Goal: Information Seeking & Learning: Check status

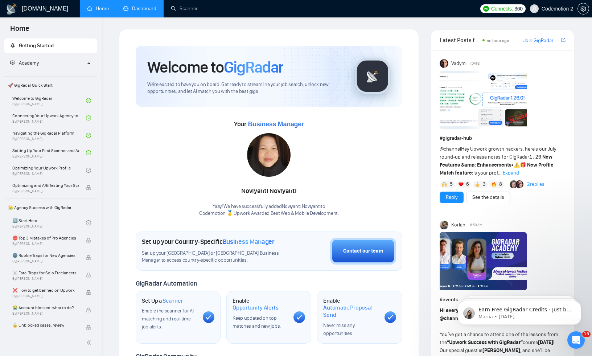
click at [131, 11] on link "Dashboard" at bounding box center [139, 8] width 33 height 6
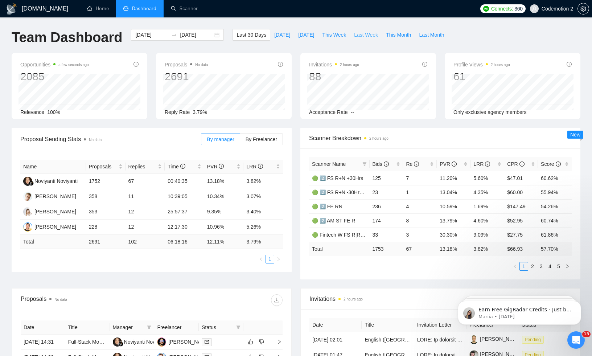
click at [370, 34] on span "Last Week" at bounding box center [366, 35] width 24 height 8
type input "[DATE]"
drag, startPoint x: 88, startPoint y: 181, endPoint x: 104, endPoint y: 181, distance: 15.3
click at [104, 181] on td "374" at bounding box center [106, 181] width 40 height 15
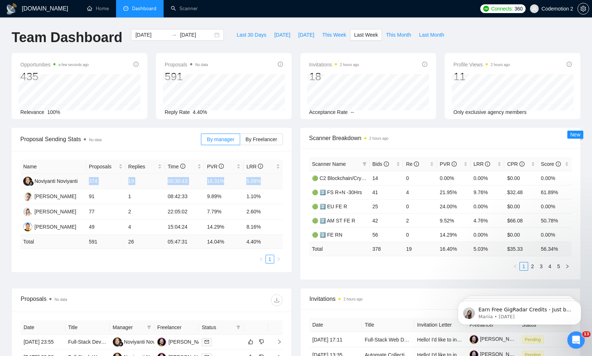
drag, startPoint x: 265, startPoint y: 178, endPoint x: 85, endPoint y: 182, distance: 179.9
click at [85, 182] on tr "Noviyanti Noviyanti 374 19 00:30:43 16.31% 5.08%" at bounding box center [151, 181] width 263 height 15
click at [250, 181] on td "5.08%" at bounding box center [263, 181] width 40 height 15
click at [296, 162] on div "Proposal Sending Stats No data By manager By Freelancer Name Proposals Replies …" at bounding box center [151, 200] width 289 height 144
click at [376, 162] on span "Bids" at bounding box center [380, 164] width 16 height 6
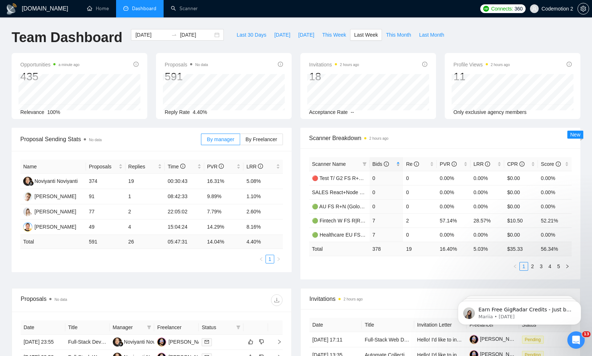
click at [378, 163] on span "Bids" at bounding box center [380, 164] width 16 height 6
click at [531, 267] on link "2" at bounding box center [532, 266] width 8 height 8
click at [296, 143] on div "Scanner Breakdown 2 hours ago Scanner Name Bids Re PVR LRR CPR Score 🟢 C2 Block…" at bounding box center [440, 204] width 289 height 152
